Goal: Check status: Check status

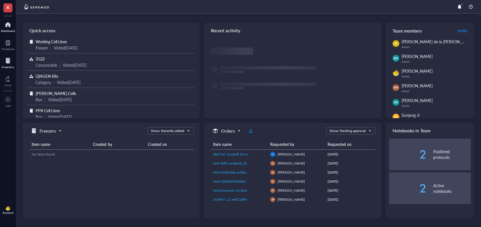
drag, startPoint x: 4, startPoint y: 61, endPoint x: 0, endPoint y: 62, distance: 3.8
click at [4, 61] on div at bounding box center [8, 60] width 12 height 9
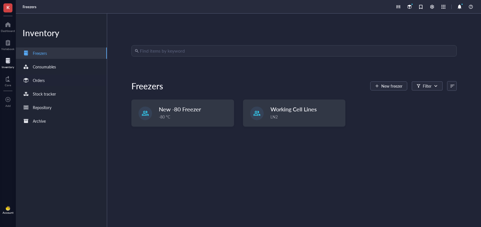
click at [56, 80] on div "Orders" at bounding box center [61, 80] width 91 height 11
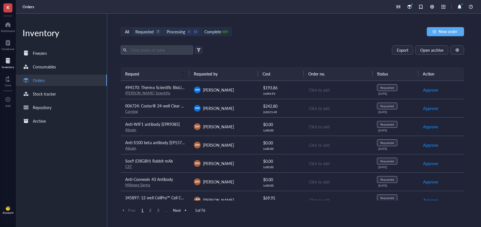
click at [224, 33] on div "1869" at bounding box center [224, 31] width 5 height 5
click at [201, 28] on input "Complete 1869" at bounding box center [201, 28] width 0 height 0
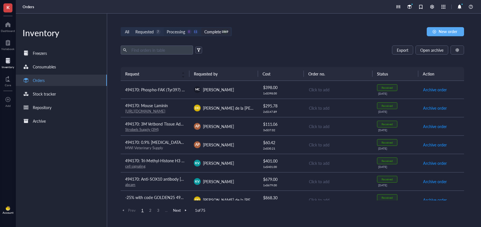
click at [191, 31] on div "0" at bounding box center [189, 31] width 5 height 5
click at [163, 28] on input "Processing 0 11" at bounding box center [163, 28] width 0 height 0
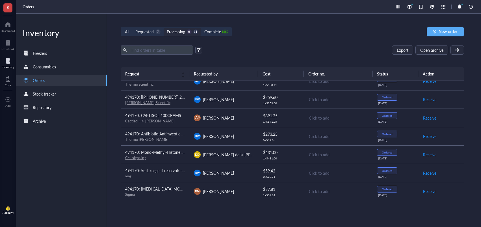
scroll to position [82, 0]
click at [184, 135] on span "494170: Antibiotic-Antimycotic (100X)" at bounding box center [158, 133] width 67 height 6
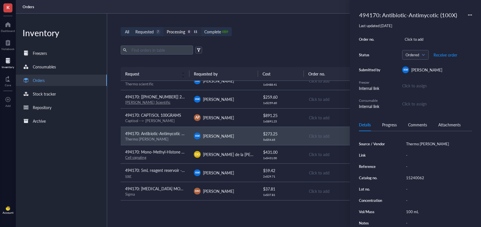
scroll to position [58, 0]
click at [413, 9] on div "494170: Antibiotic-Antimycotic (100X)" at bounding box center [407, 15] width 103 height 12
drag, startPoint x: 383, startPoint y: 15, endPoint x: 437, endPoint y: 14, distance: 53.9
click at [437, 14] on input "494170: Antibiotic-Antimycotic (100X)" at bounding box center [416, 14] width 118 height 11
click at [416, 176] on div "15240062" at bounding box center [437, 178] width 68 height 8
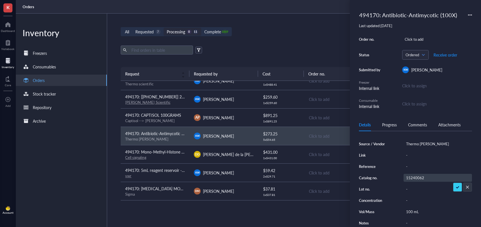
scroll to position [0, 0]
click at [416, 176] on input "15240062" at bounding box center [414, 177] width 23 height 7
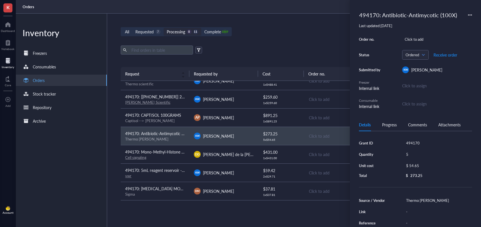
click at [468, 14] on icon at bounding box center [470, 15] width 4 height 4
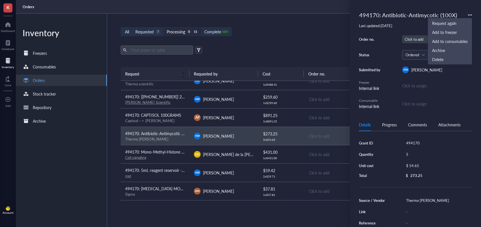
drag, startPoint x: 468, startPoint y: 14, endPoint x: 468, endPoint y: 40, distance: 25.7
click at [468, 14] on icon at bounding box center [470, 15] width 4 height 4
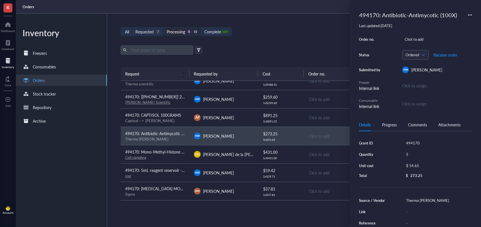
scroll to position [59, 0]
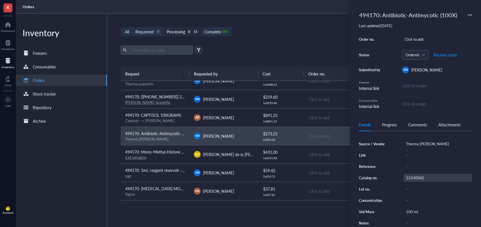
click at [414, 174] on div "15240062" at bounding box center [437, 178] width 68 height 8
click at [415, 175] on input "15240062" at bounding box center [414, 177] width 23 height 7
click at [417, 177] on input "15240062" at bounding box center [414, 177] width 23 height 7
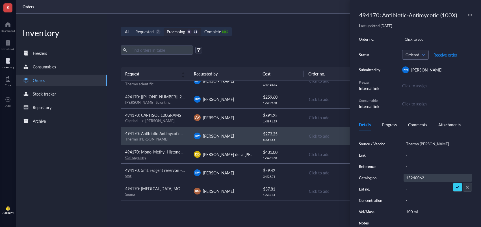
click at [417, 177] on input "15240062" at bounding box center [414, 177] width 23 height 7
click at [251, 49] on div "Export Open archive" at bounding box center [292, 49] width 343 height 9
